Goal: Find specific page/section: Find specific page/section

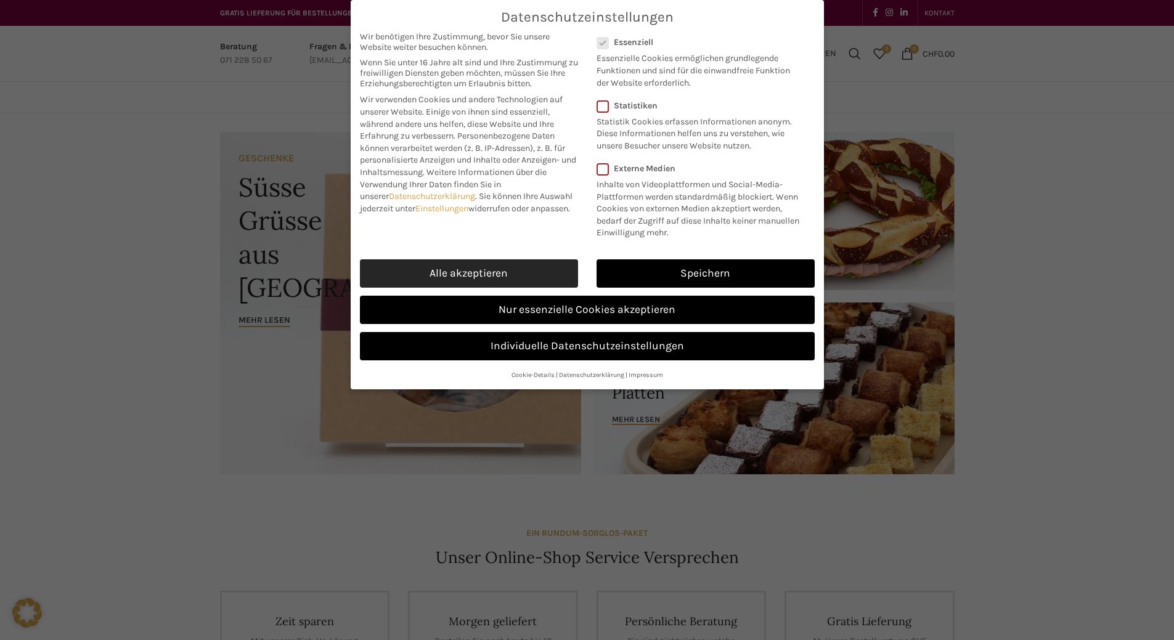
click at [498, 271] on link "Alle akzeptieren" at bounding box center [469, 273] width 218 height 28
checkbox input "true"
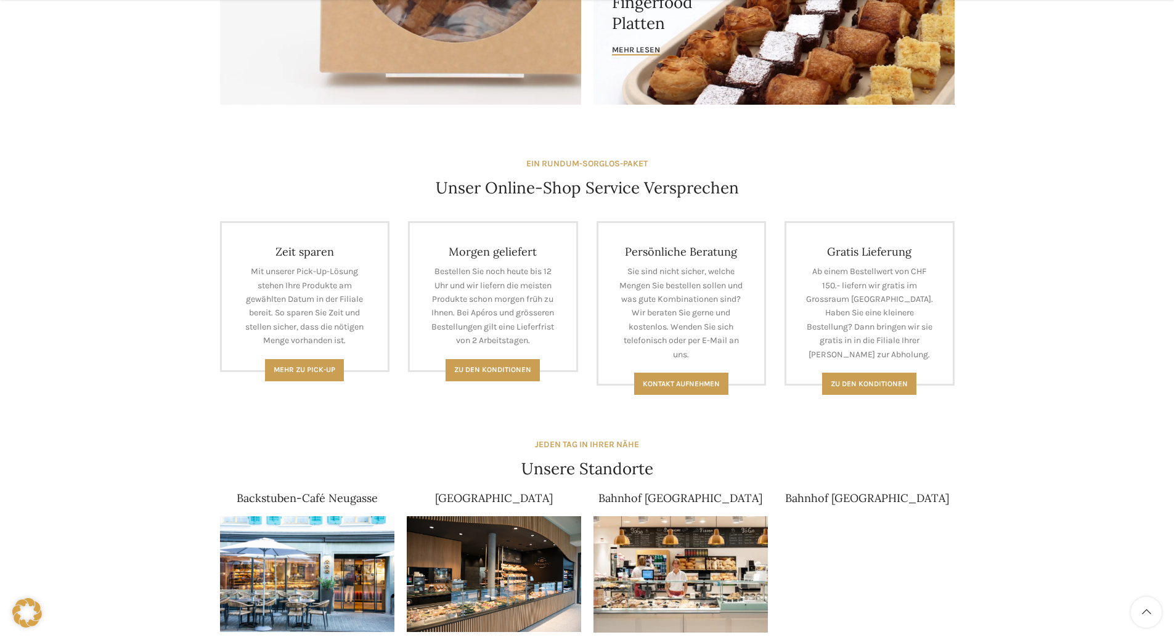
scroll to position [739, 0]
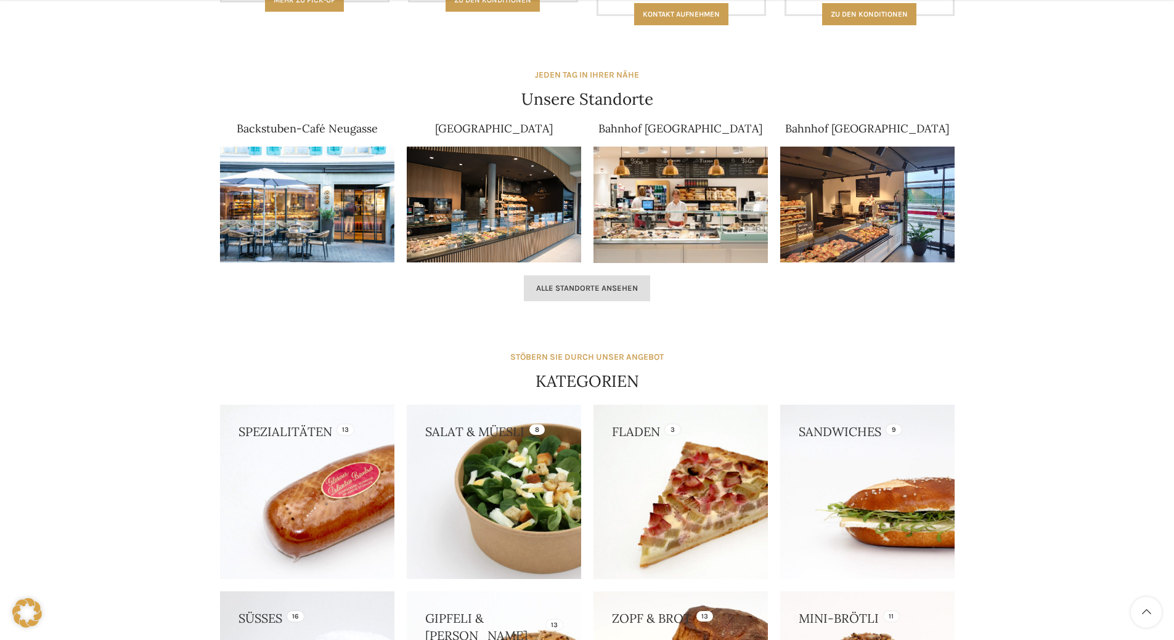
click at [564, 291] on span "Alle Standorte ansehen" at bounding box center [587, 288] width 102 height 10
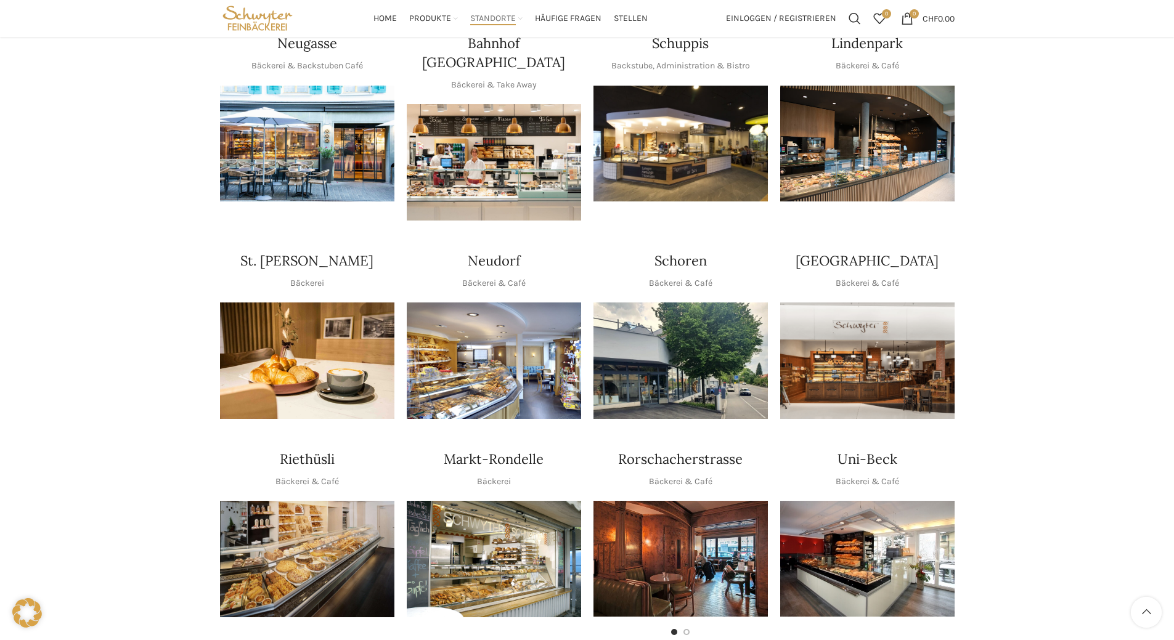
scroll to position [246, 0]
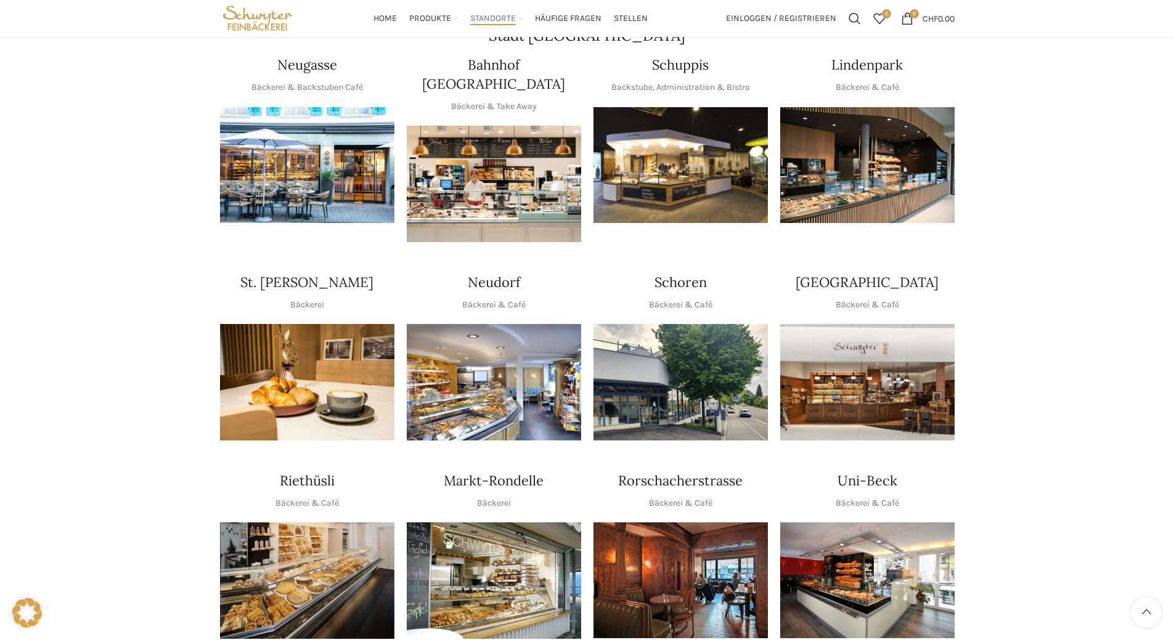
click at [646, 160] on img "1 / 1" at bounding box center [680, 165] width 174 height 116
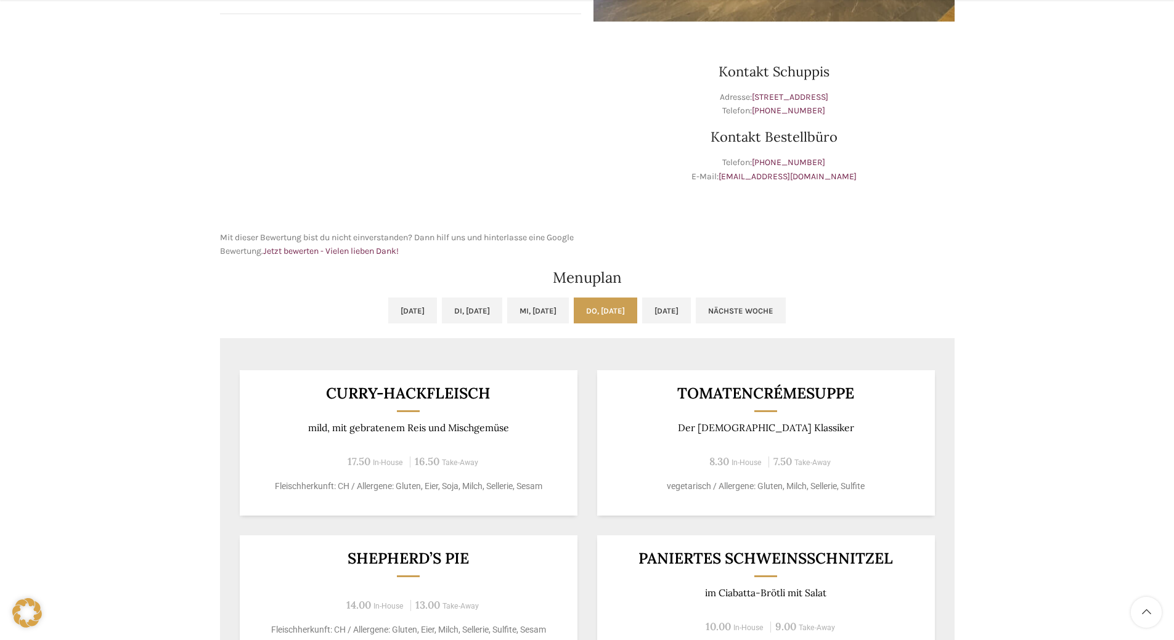
scroll to position [555, 0]
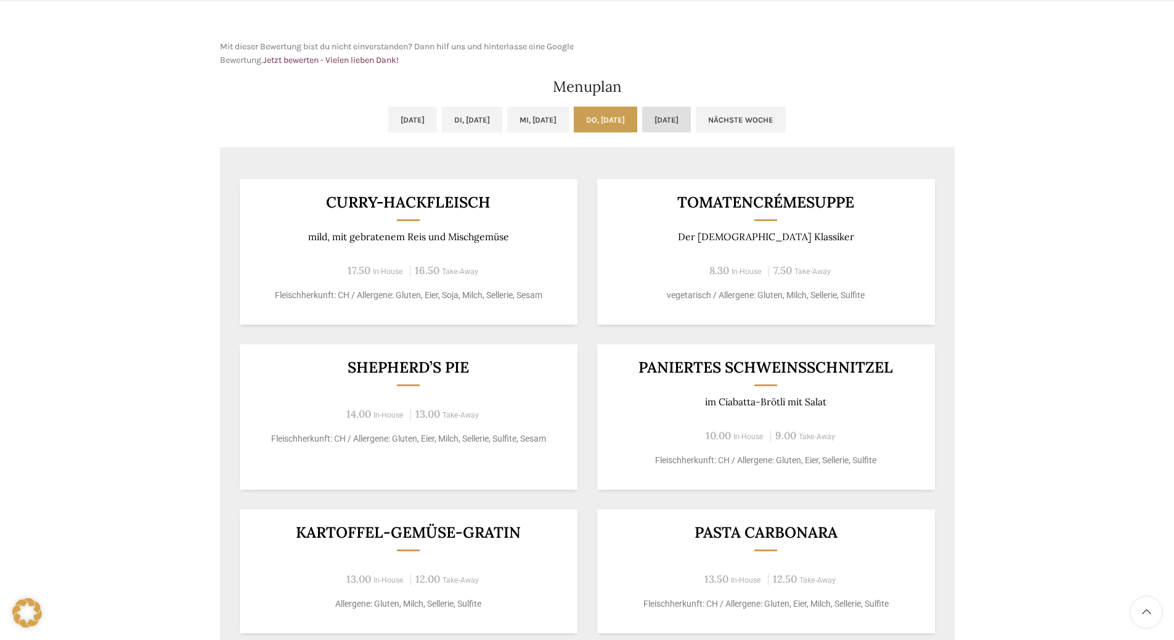
click at [688, 121] on link "[DATE]" at bounding box center [666, 120] width 49 height 26
click at [618, 122] on link "Do, [DATE]" at bounding box center [605, 120] width 63 height 26
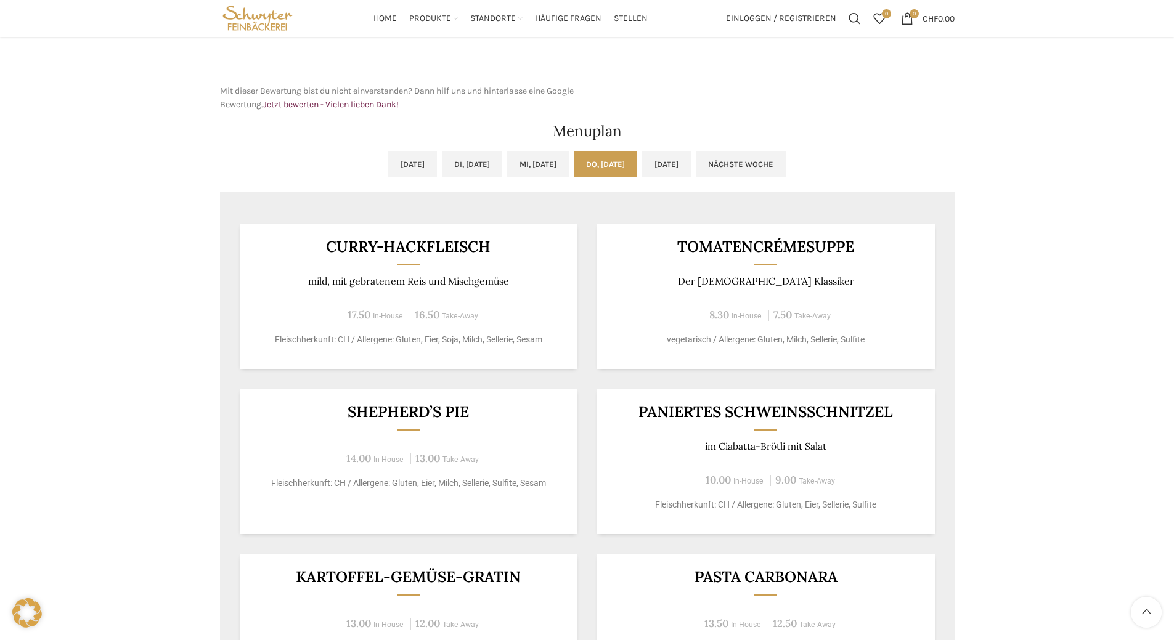
scroll to position [322, 0]
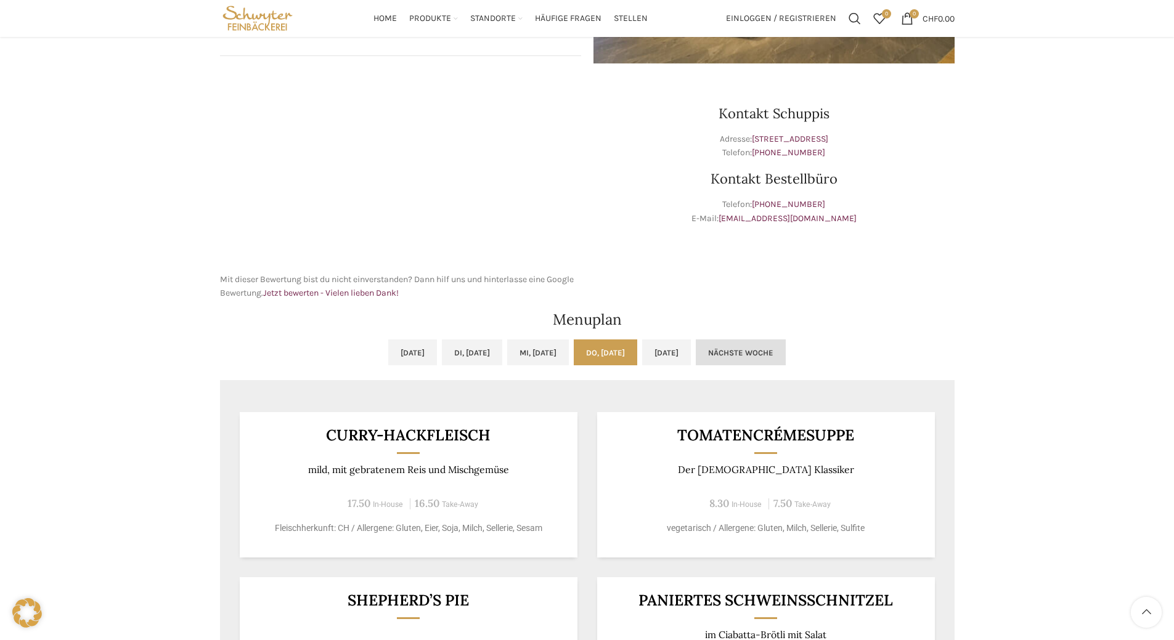
click at [786, 345] on link "Nächste Woche" at bounding box center [741, 353] width 90 height 26
